Goal: Information Seeking & Learning: Learn about a topic

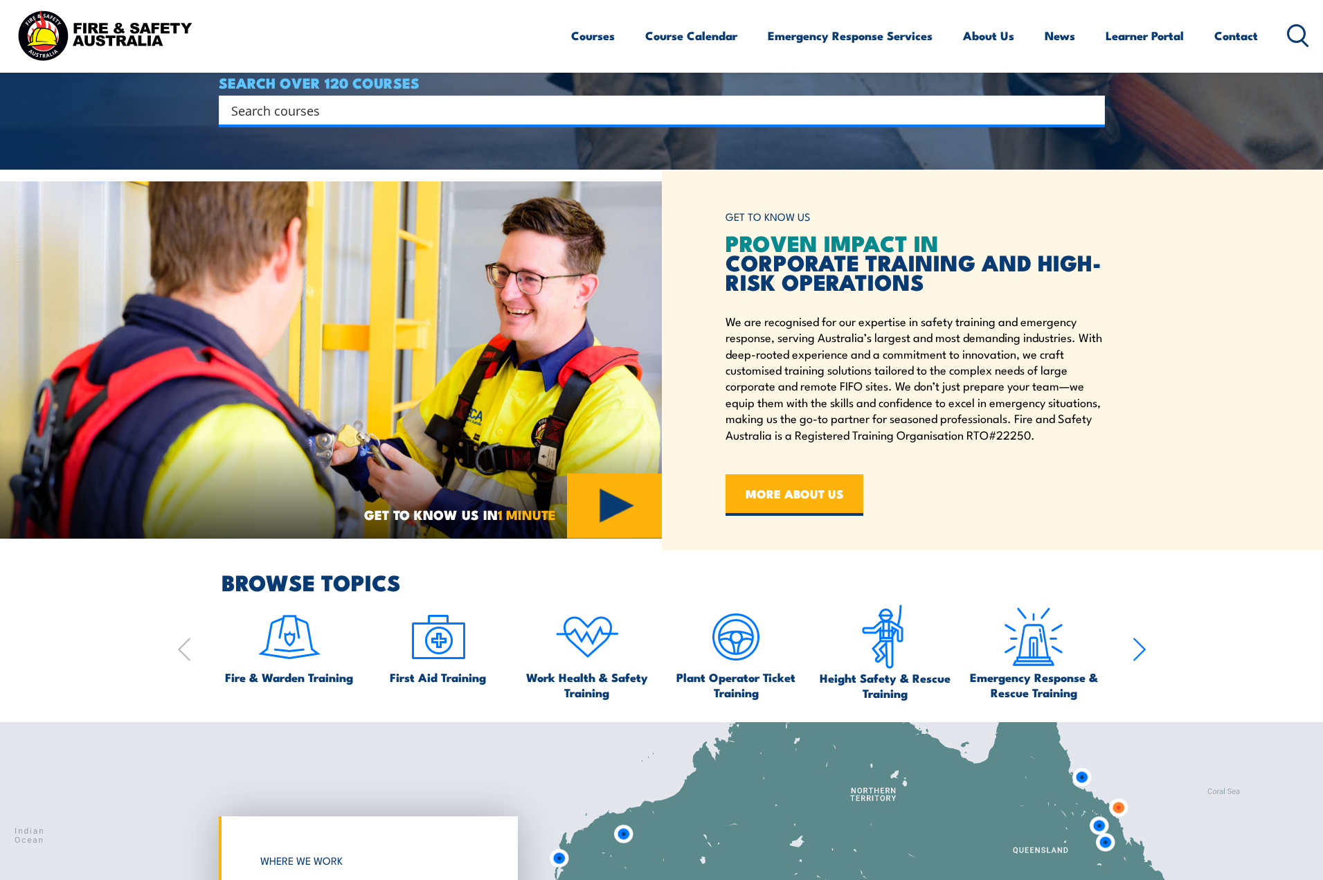
scroll to position [717, 0]
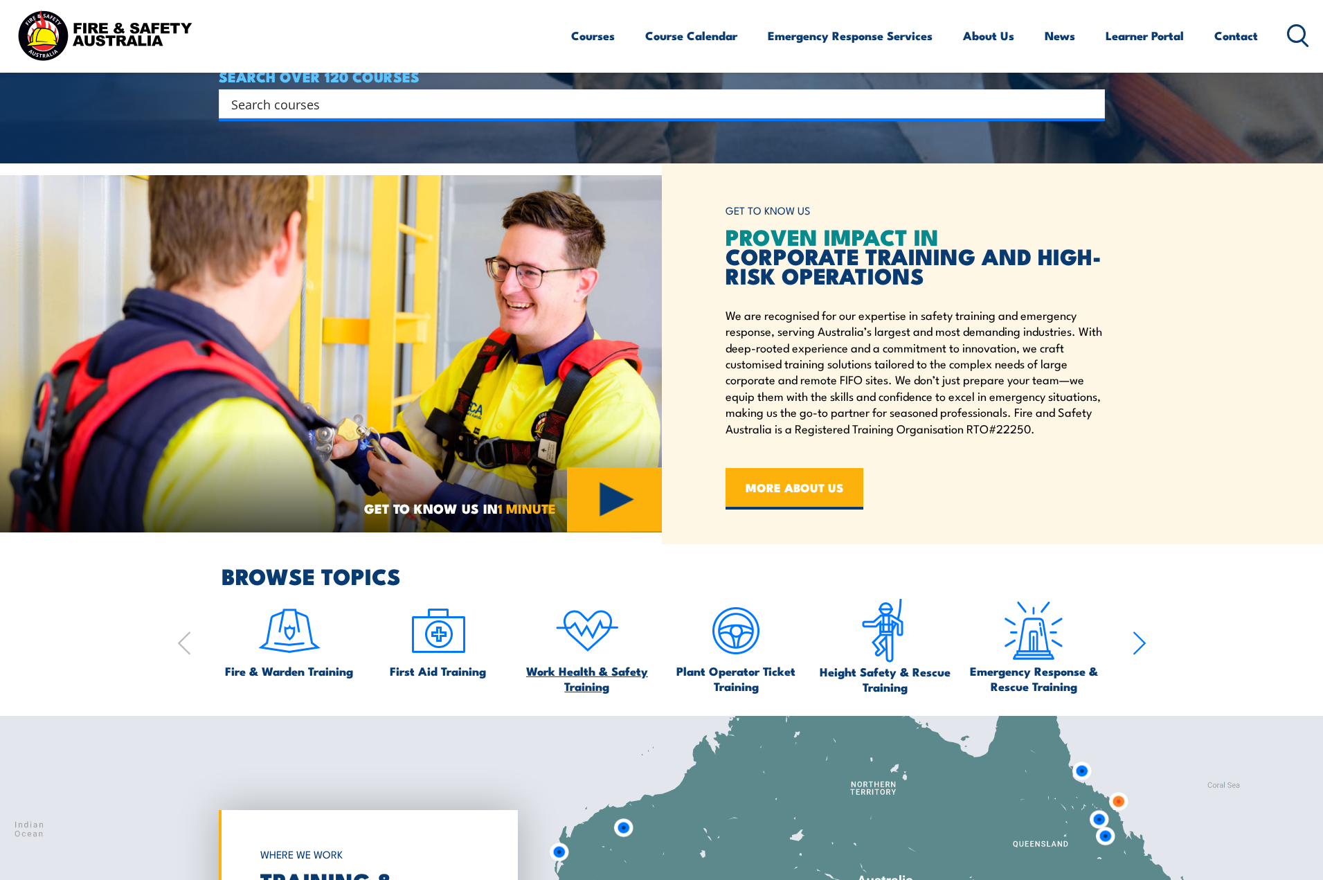
click at [580, 643] on img at bounding box center [587, 630] width 65 height 65
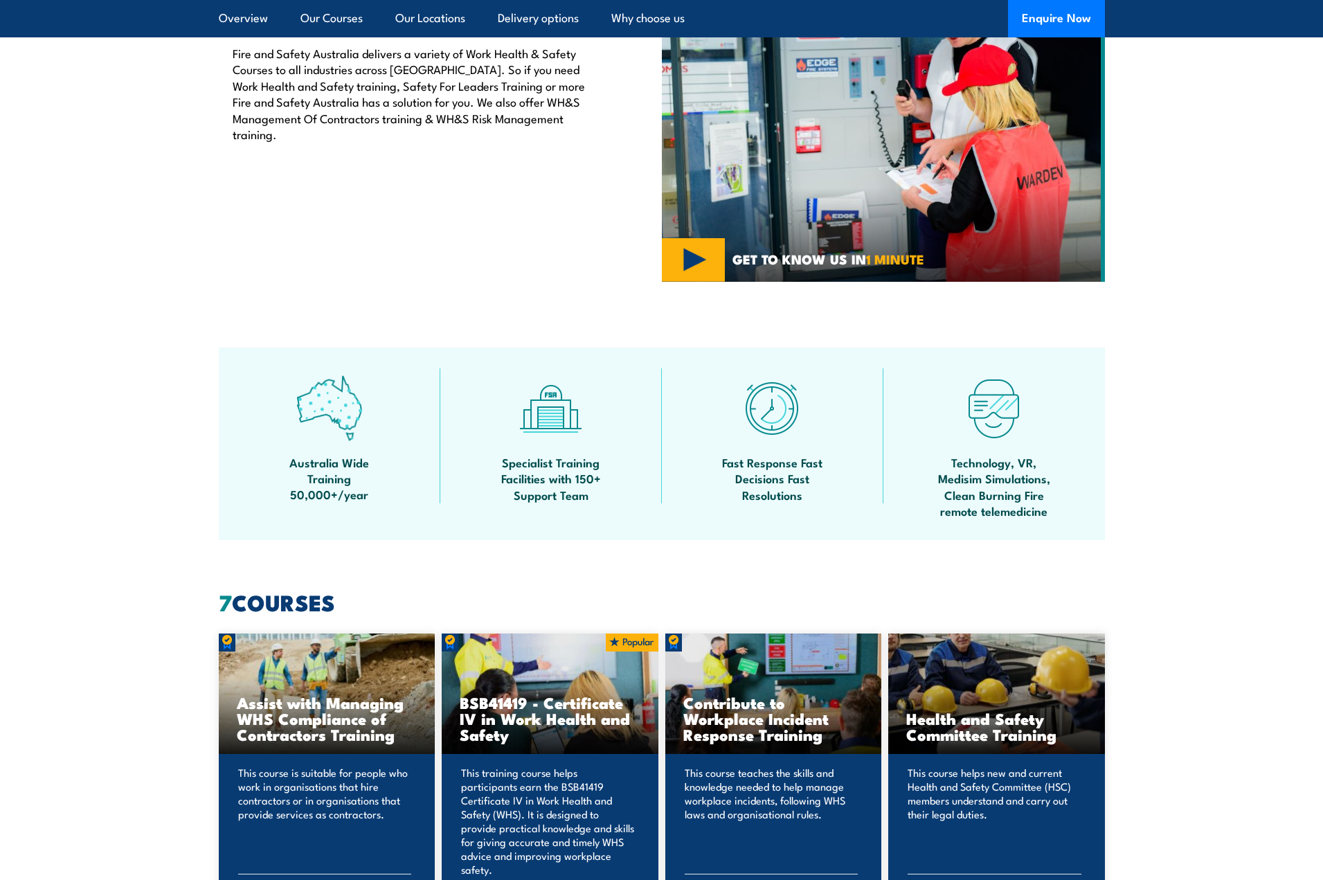
scroll to position [900, 0]
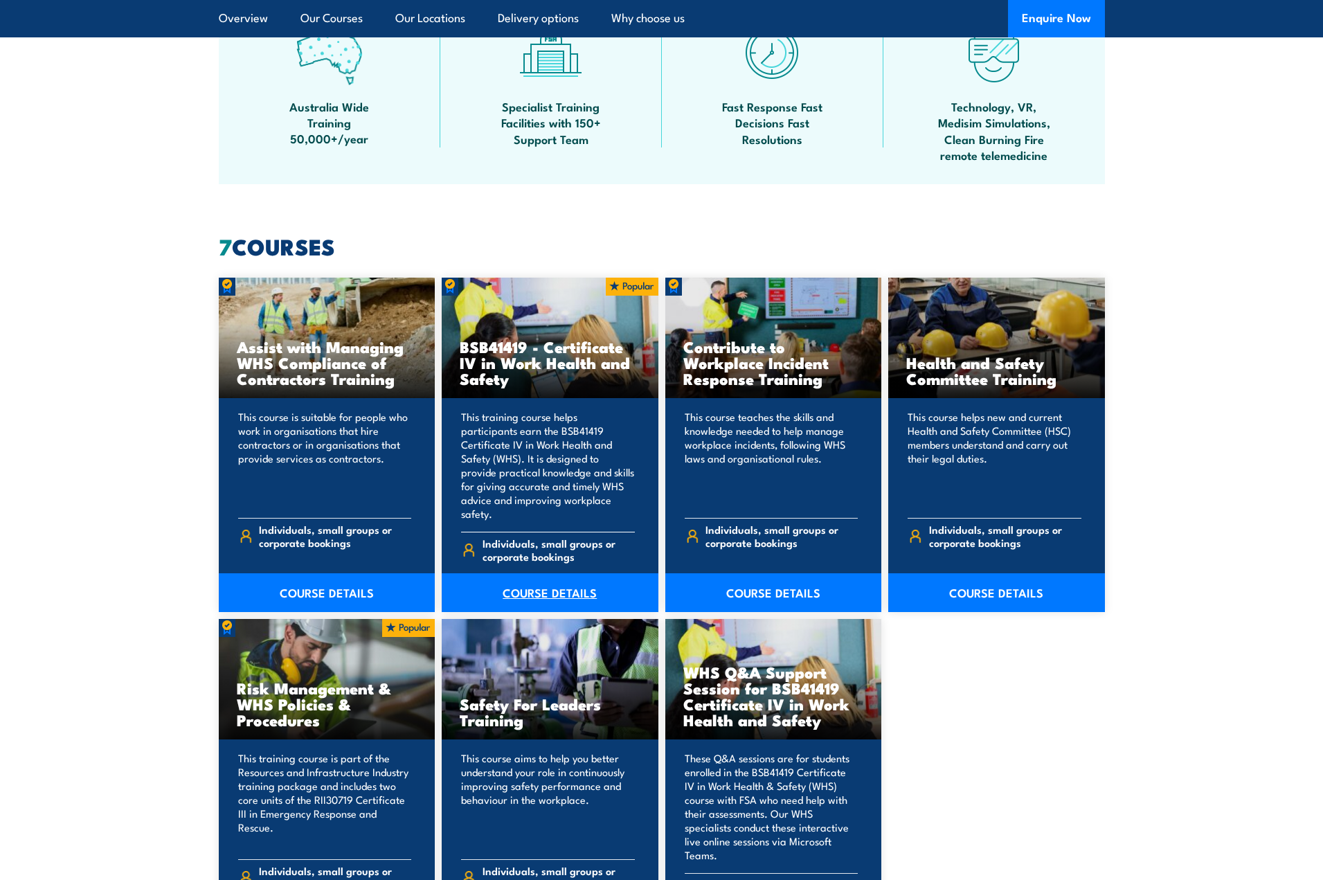
click at [597, 580] on link "COURSE DETAILS" at bounding box center [550, 592] width 217 height 39
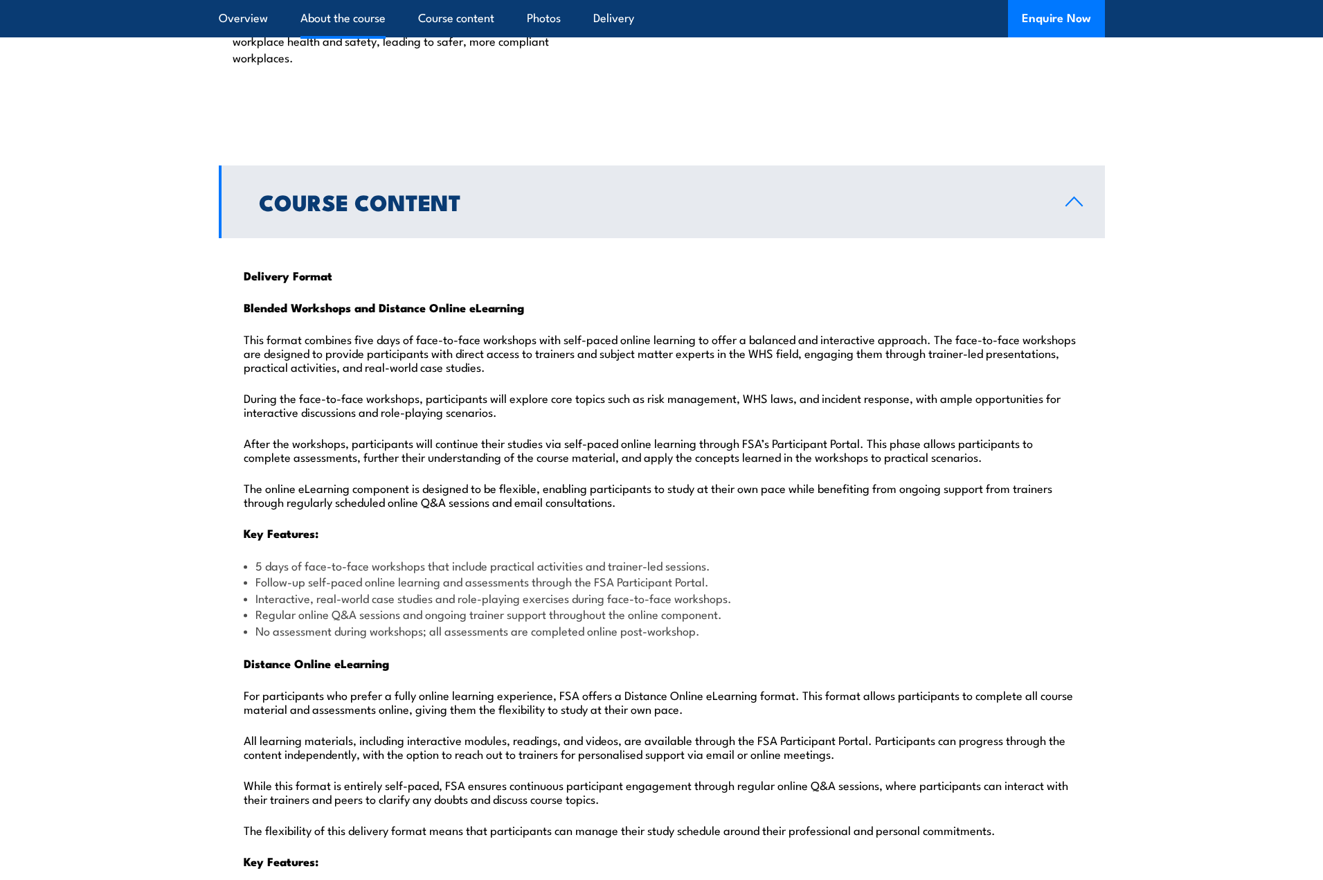
scroll to position [969, 0]
